Goal: Check status

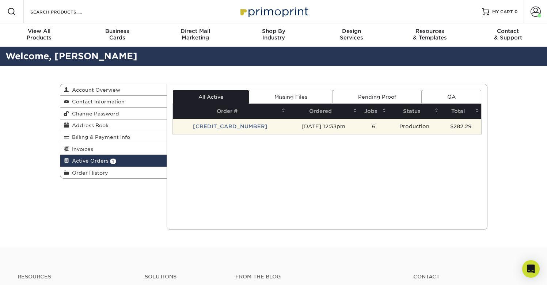
click at [403, 125] on td "Production" at bounding box center [415, 126] width 52 height 15
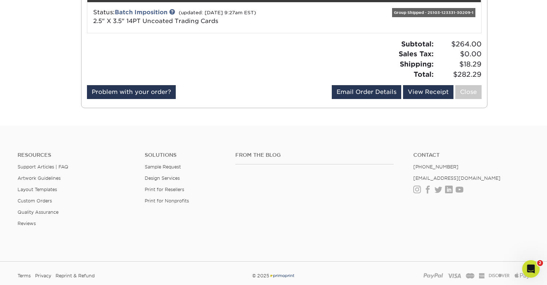
scroll to position [162, 0]
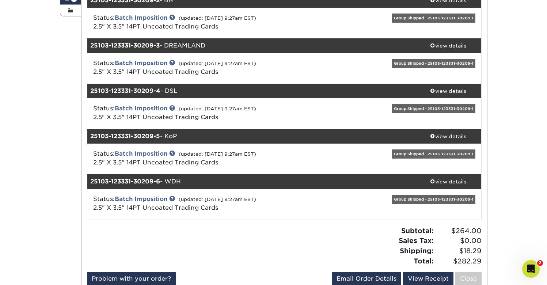
click at [436, 200] on div "Group Shipped - 25103-123331-30209-1" at bounding box center [433, 199] width 83 height 9
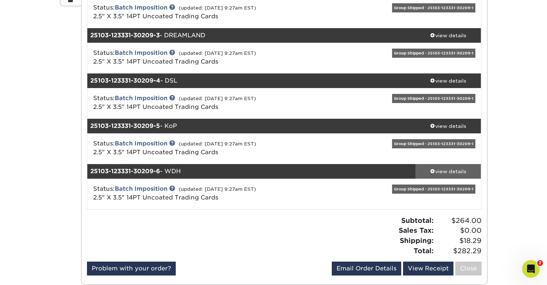
click at [432, 171] on span at bounding box center [432, 170] width 5 height 5
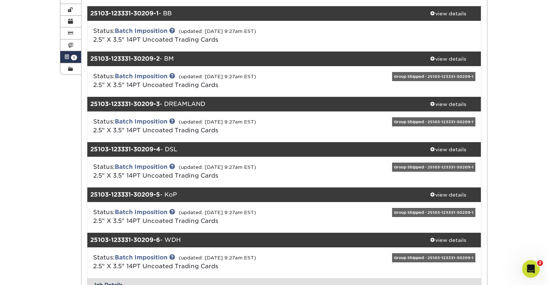
scroll to position [103, 0]
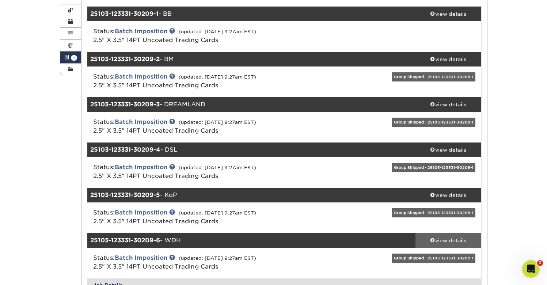
click at [449, 240] on div "view details" at bounding box center [449, 240] width 66 height 7
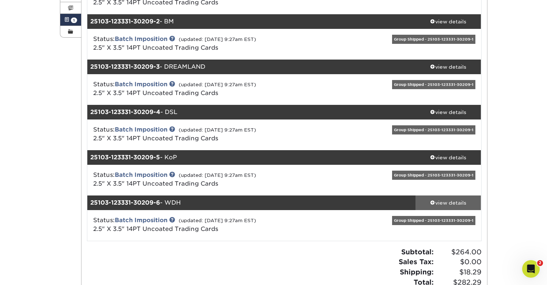
scroll to position [160, 0]
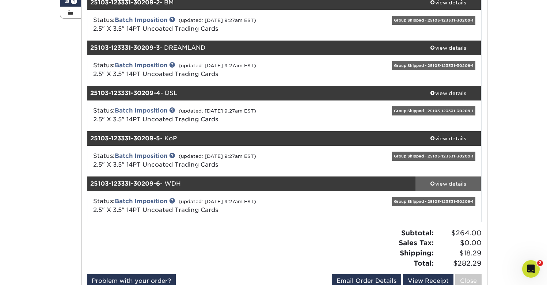
click at [446, 178] on link "view details" at bounding box center [449, 184] width 66 height 15
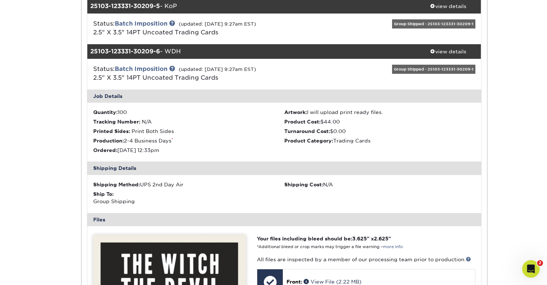
scroll to position [284, 0]
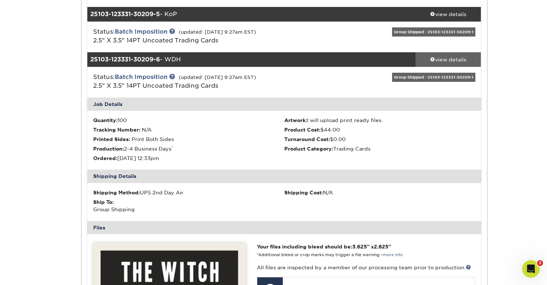
click at [452, 55] on link "view details" at bounding box center [449, 59] width 66 height 15
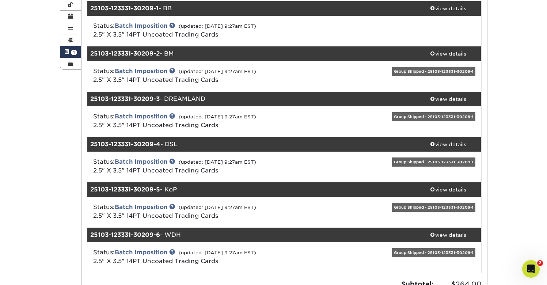
scroll to position [9, 0]
